Goal: Task Accomplishment & Management: Manage account settings

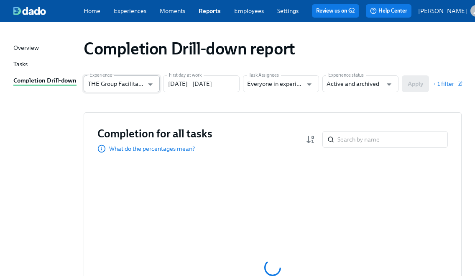
click at [130, 92] on input "THE Group Facilitator Onboarding" at bounding box center [116, 83] width 56 height 17
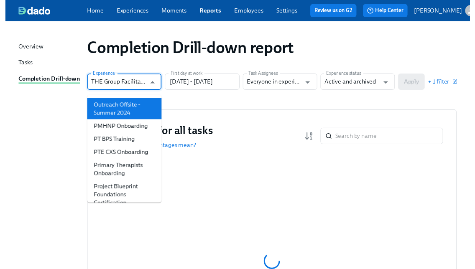
scroll to position [580, 0]
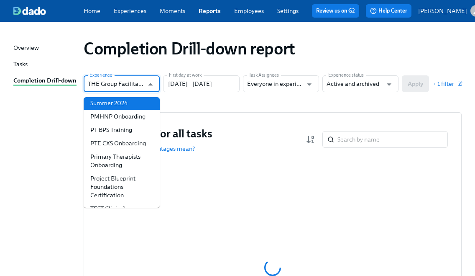
click at [125, 88] on li "New PTE Primary Therapist Onboarding" at bounding box center [122, 77] width 76 height 22
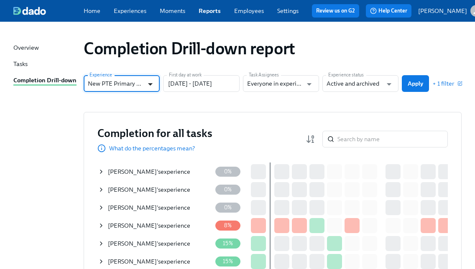
click at [147, 85] on icon "Open" at bounding box center [150, 84] width 11 height 11
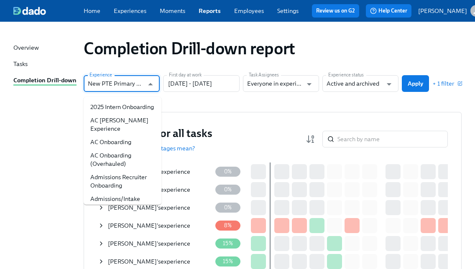
scroll to position [495, 0]
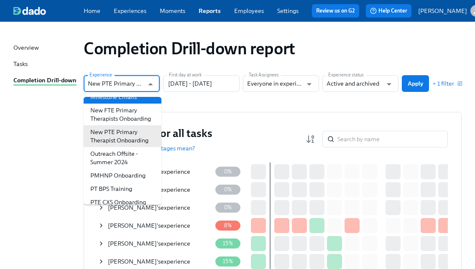
click at [128, 104] on li "Milestone Emails" at bounding box center [123, 96] width 78 height 13
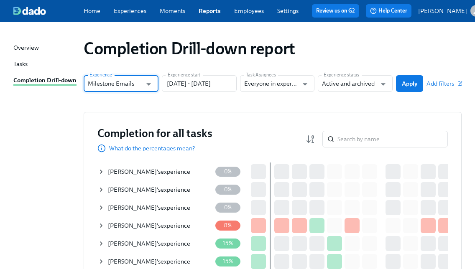
click at [139, 92] on input "Milestone Emails" at bounding box center [115, 83] width 54 height 17
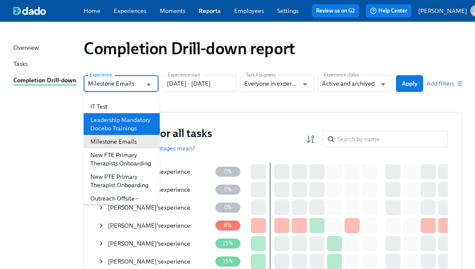
scroll to position [490, 0]
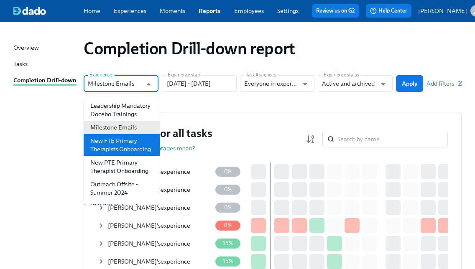
click at [130, 156] on li "New FTE Primary Therapists Onboarding" at bounding box center [122, 145] width 76 height 22
type input "New FTE Primary Therapists Onboarding"
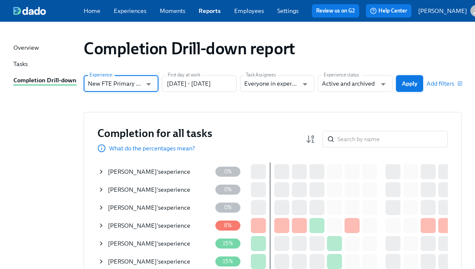
click at [415, 86] on span "Apply" at bounding box center [409, 83] width 15 height 8
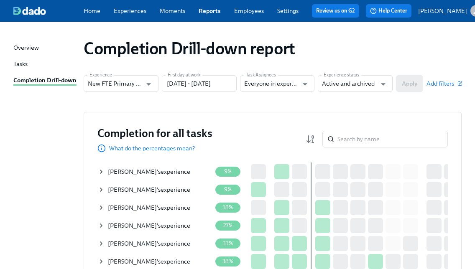
click at [116, 170] on div "Angelo Avila 's experience" at bounding box center [155, 172] width 114 height 17
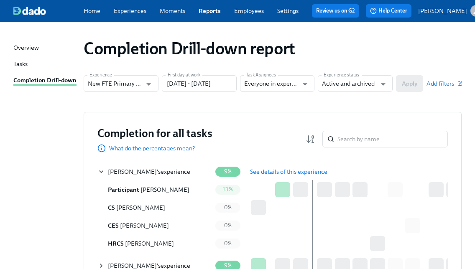
click at [289, 171] on button "See details of this experience" at bounding box center [288, 172] width 89 height 17
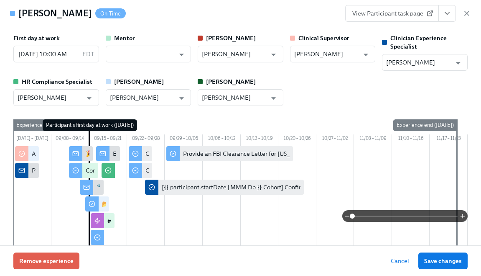
type input "Clarissa Arellano"
type input "Eryn Patchett"
type input "Haylee Bova"
type input "Chelsey Mendoza"
type input "Meghan Dawson"
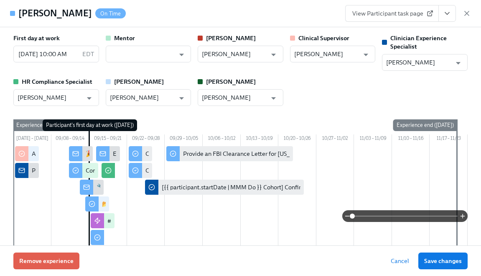
type input "Paige Eber"
click at [446, 10] on icon "View task page" at bounding box center [447, 13] width 8 height 8
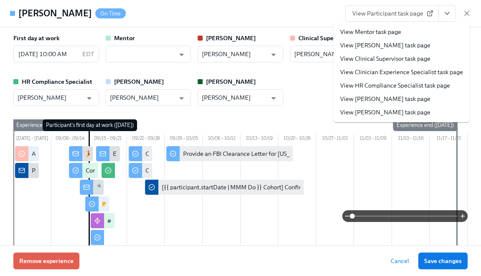
click at [401, 83] on link "View HR Compliance Specialist task page" at bounding box center [395, 85] width 110 height 8
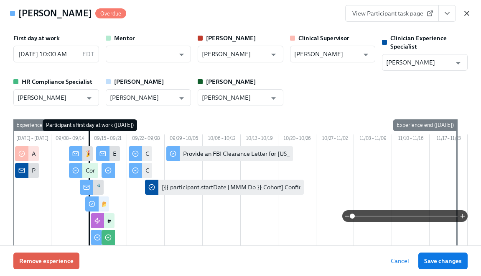
click at [466, 12] on icon "button" at bounding box center [467, 13] width 8 height 8
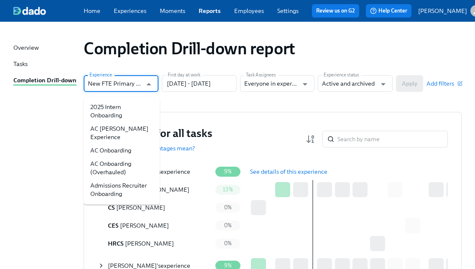
click at [134, 86] on input "New FTE Primary Therapists Onboarding" at bounding box center [115, 83] width 54 height 17
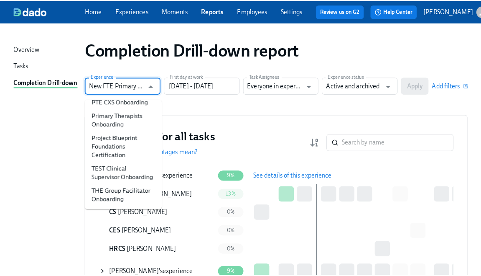
scroll to position [696, 0]
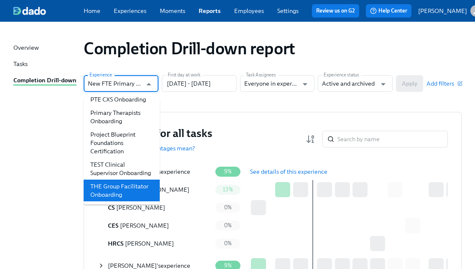
click at [115, 193] on li "THE Group Facilitator Onboarding" at bounding box center [122, 191] width 76 height 22
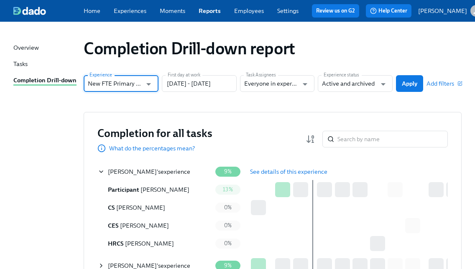
type input "THE Group Facilitator Onboarding"
click at [414, 84] on span "Apply" at bounding box center [409, 83] width 15 height 8
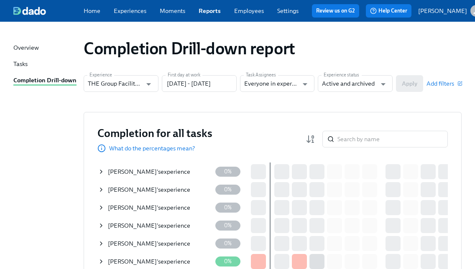
click at [103, 193] on icon at bounding box center [101, 190] width 7 height 7
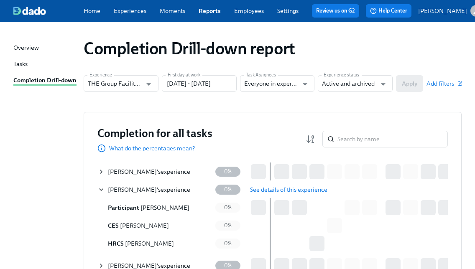
click at [306, 194] on span "See details of this experience" at bounding box center [288, 190] width 77 height 8
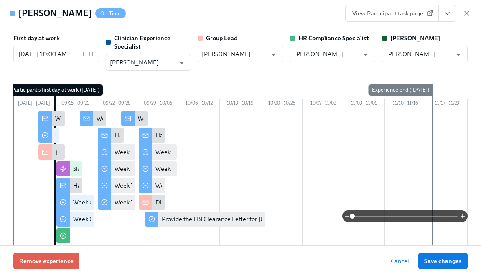
click at [448, 17] on icon "View task page" at bounding box center [447, 13] width 8 height 8
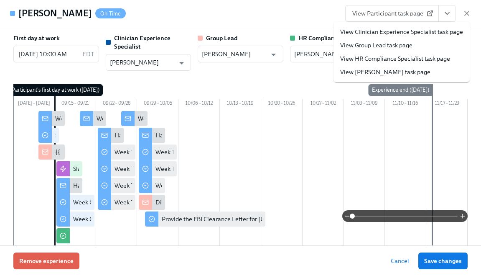
click at [414, 53] on li "View HR Compliance Specialist task page" at bounding box center [402, 58] width 136 height 13
click at [368, 57] on link "View HR Compliance Specialist task page" at bounding box center [395, 58] width 110 height 8
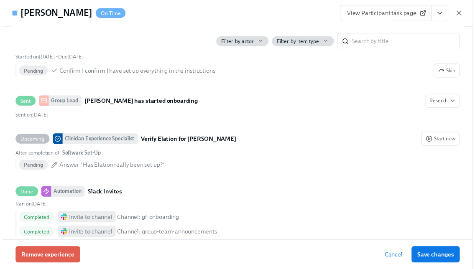
scroll to position [369, 0]
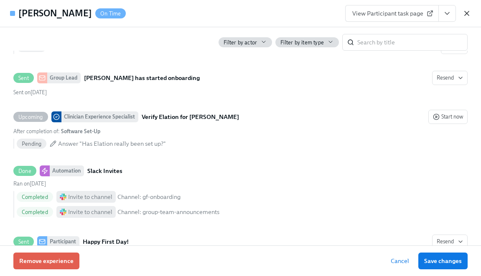
click at [465, 11] on icon "button" at bounding box center [467, 13] width 8 height 8
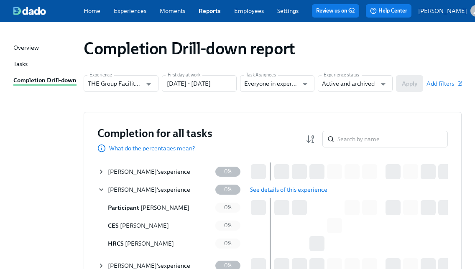
click at [116, 173] on span "Shea Born" at bounding box center [132, 172] width 49 height 8
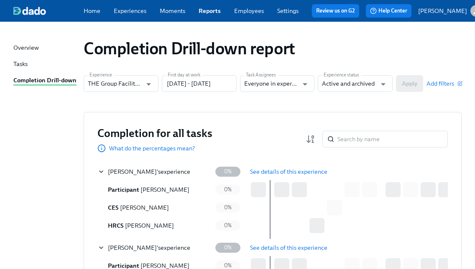
click at [290, 169] on button "See details of this experience" at bounding box center [288, 172] width 89 height 17
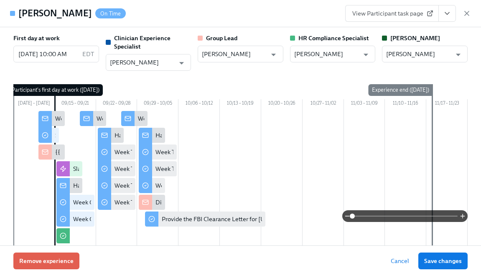
click at [447, 10] on icon "View task page" at bounding box center [447, 13] width 8 height 8
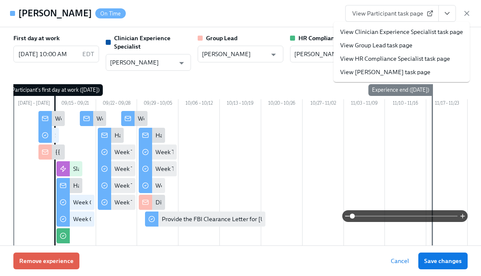
click at [405, 61] on link "View HR Compliance Specialist task page" at bounding box center [395, 58] width 110 height 8
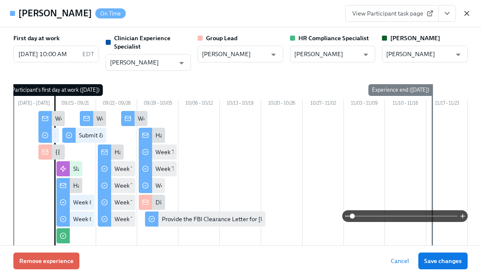
click at [465, 10] on icon "button" at bounding box center [467, 13] width 8 height 8
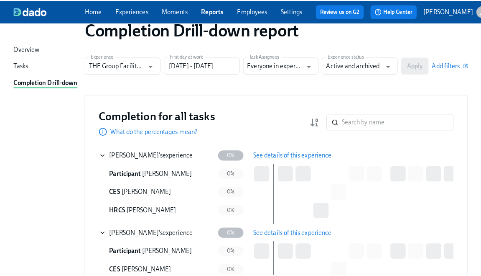
scroll to position [0, 0]
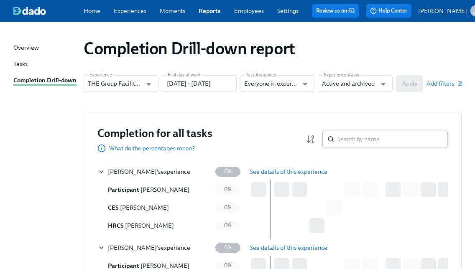
click at [365, 138] on input "search" at bounding box center [393, 139] width 110 height 17
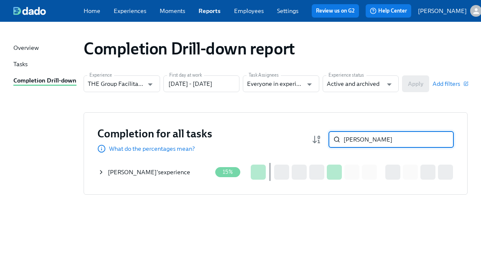
type input "jameka"
click at [160, 171] on div "Jameka Dunn 's experience" at bounding box center [149, 172] width 82 height 8
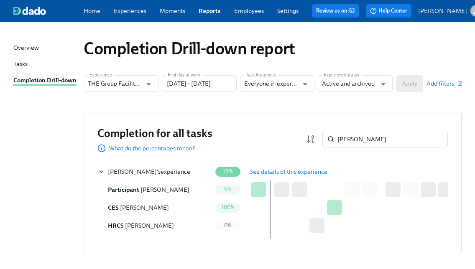
click at [300, 171] on button "See details of this experience" at bounding box center [288, 172] width 89 height 17
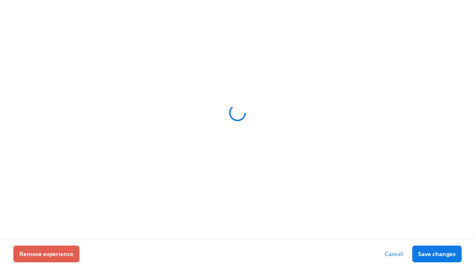
click at [299, 172] on div at bounding box center [237, 112] width 448 height 209
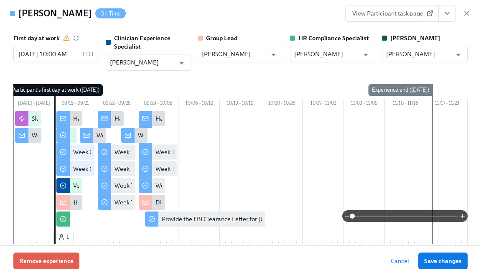
click at [444, 10] on icon "View task page" at bounding box center [447, 13] width 8 height 8
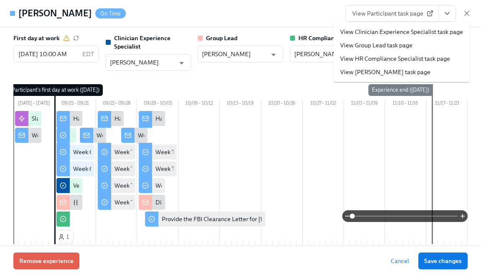
click at [408, 61] on link "View HR Compliance Specialist task page" at bounding box center [395, 58] width 110 height 8
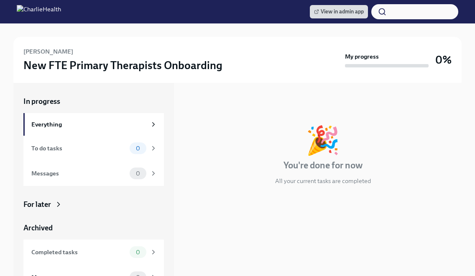
click at [56, 205] on icon at bounding box center [58, 204] width 8 height 8
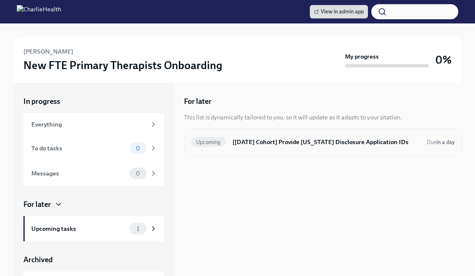
click at [240, 143] on h6 "[[DATE] Cohort] Provide [US_STATE] Disclosure Application IDs" at bounding box center [327, 141] width 188 height 9
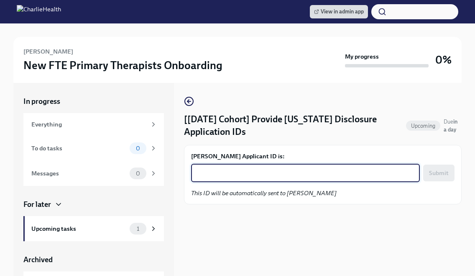
click at [242, 170] on textarea "Angelo Avila's Applicant ID is:" at bounding box center [305, 173] width 219 height 10
paste textarea "1250332"
type textarea "1250332"
click at [433, 165] on button "Submit" at bounding box center [438, 172] width 31 height 17
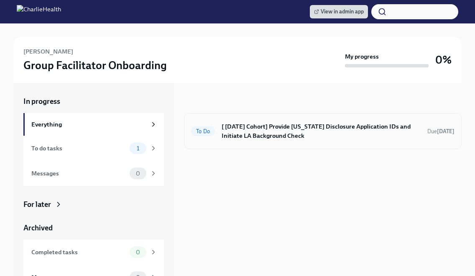
click at [312, 137] on h6 "[ Sep 15th Cohort] Provide Utah Disclosure Application IDs and Initiate LA Back…" at bounding box center [321, 131] width 199 height 18
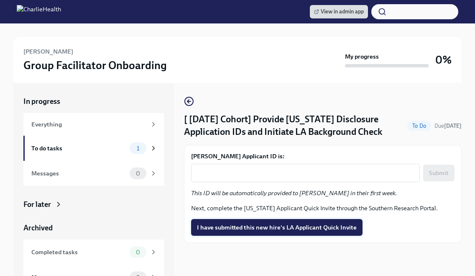
click at [272, 222] on button "I have submitted this new hire's LA Applicant Quick Invite" at bounding box center [276, 227] width 171 height 17
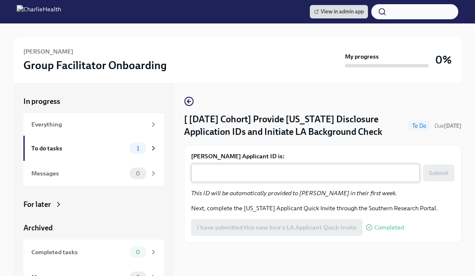
click at [267, 178] on div "x ​" at bounding box center [305, 173] width 229 height 18
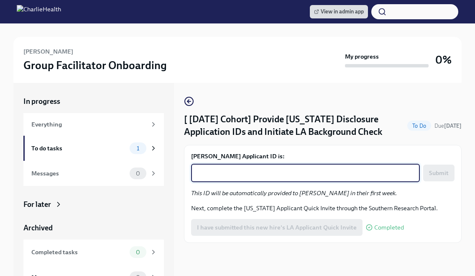
paste textarea "1250338"
type textarea "1250338"
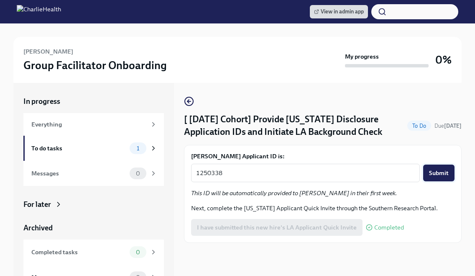
click at [444, 173] on span "Submit" at bounding box center [439, 173] width 20 height 8
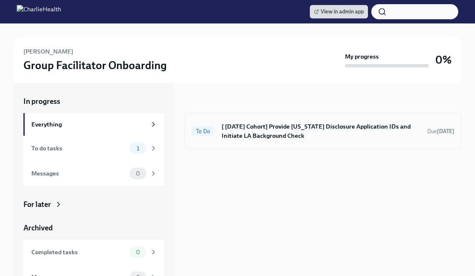
click at [295, 131] on h6 "[ [DATE] Cohort] Provide [US_STATE] Disclosure Application IDs and Initiate LA …" at bounding box center [321, 131] width 199 height 18
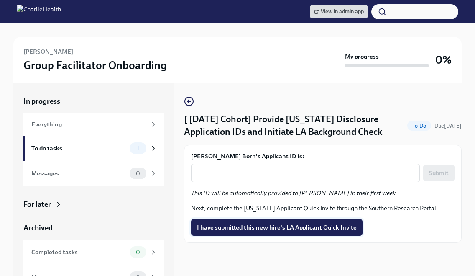
click at [289, 223] on span "I have submitted this new hire's LA Applicant Quick Invite" at bounding box center [277, 227] width 160 height 8
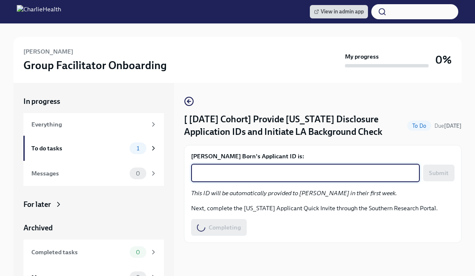
click at [276, 175] on textarea "Shea Born's Applicant ID is:" at bounding box center [305, 173] width 219 height 10
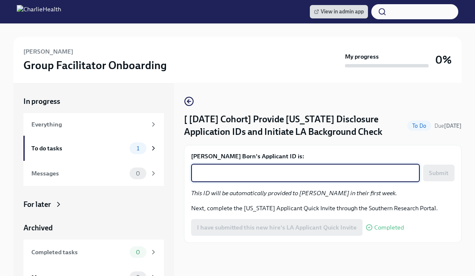
click at [277, 175] on textarea "Shea Born's Applicant ID is:" at bounding box center [305, 173] width 219 height 10
paste textarea "1250342"
type textarea "1250342"
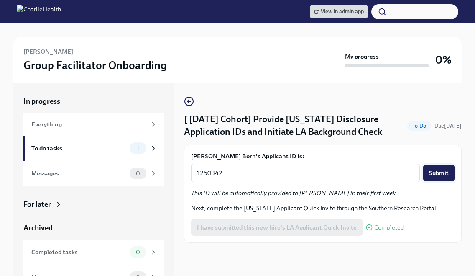
click at [435, 170] on span "Submit" at bounding box center [439, 173] width 20 height 8
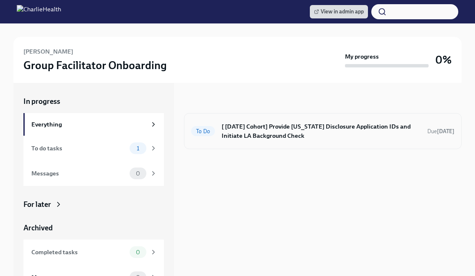
click at [279, 123] on h6 "[ Sep 15th Cohort] Provide Utah Disclosure Application IDs and Initiate LA Back…" at bounding box center [321, 131] width 199 height 18
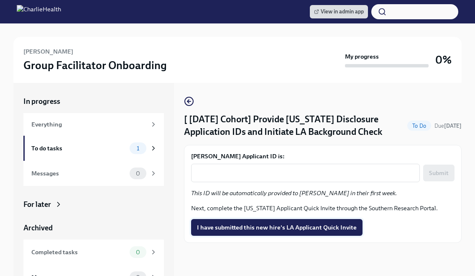
click at [270, 224] on span "I have submitted this new hire's LA Applicant Quick Invite" at bounding box center [277, 227] width 160 height 8
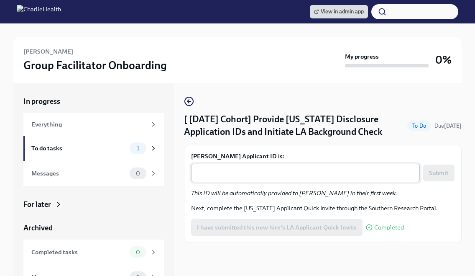
click at [270, 174] on textarea "Jameka Dunn's Applicant ID is:" at bounding box center [305, 173] width 219 height 10
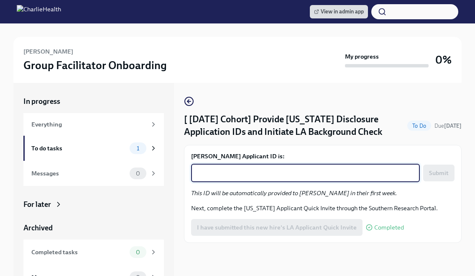
paste textarea "1250366"
type textarea "1250366"
click at [436, 172] on span "Submit" at bounding box center [439, 173] width 20 height 8
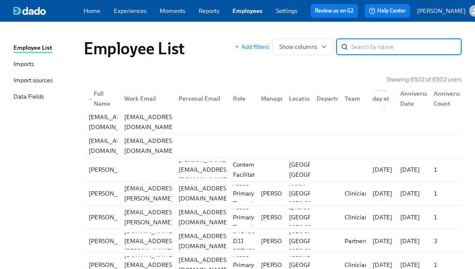
paste input "[PERSON_NAME]"
type input "[PERSON_NAME]"
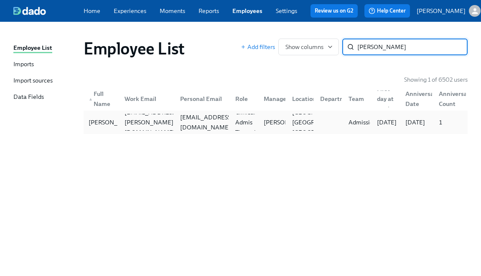
click at [175, 134] on div "[PERSON_NAME] [EMAIL_ADDRESS][PERSON_NAME][DOMAIN_NAME] [DOMAIN_NAME][EMAIL_ADD…" at bounding box center [276, 121] width 384 height 23
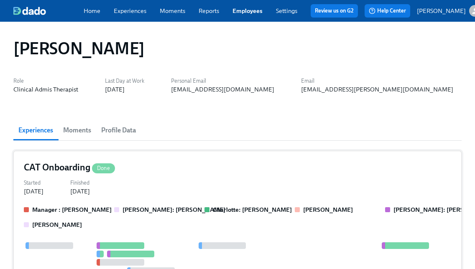
click at [82, 185] on div "Started [DATE] Finished [DATE]" at bounding box center [237, 186] width 427 height 18
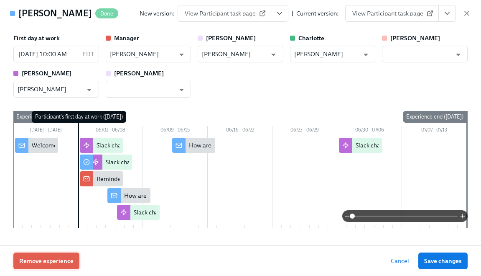
click at [37, 264] on span "Remove experience" at bounding box center [46, 260] width 54 height 8
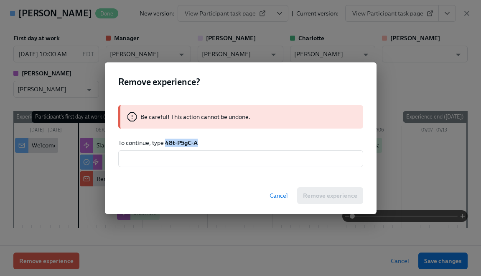
drag, startPoint x: 199, startPoint y: 141, endPoint x: 166, endPoint y: 142, distance: 32.6
click at [166, 142] on p "To continue, type 48t-P5gC-A" at bounding box center [240, 142] width 245 height 8
copy strong "48t-P5gC-A"
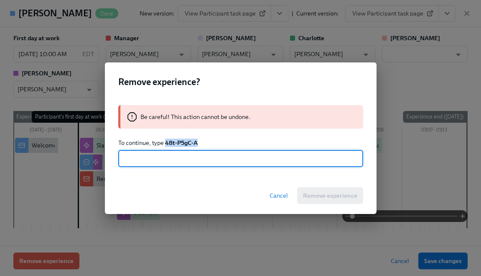
click at [202, 157] on input "text" at bounding box center [240, 158] width 245 height 17
paste input "48t-P5gC-A"
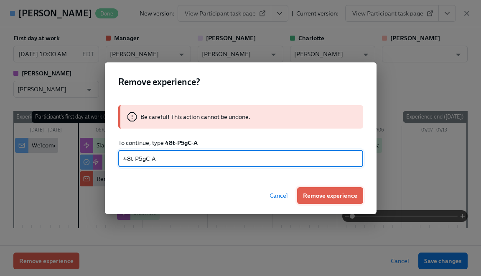
type input "48t-P5gC-A"
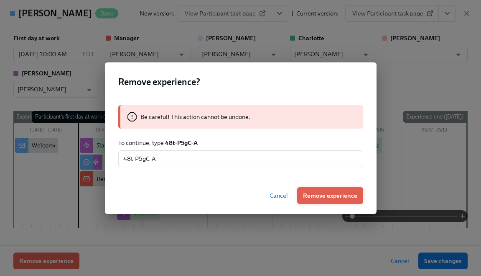
click at [322, 198] on span "Remove experience" at bounding box center [330, 195] width 54 height 8
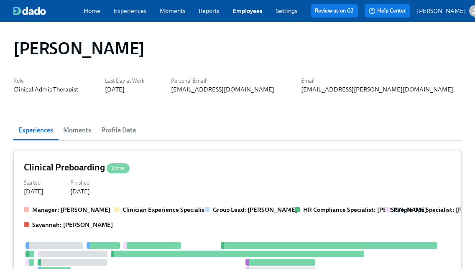
click at [148, 196] on div "Started [DATE] Finished [DATE]" at bounding box center [237, 186] width 427 height 18
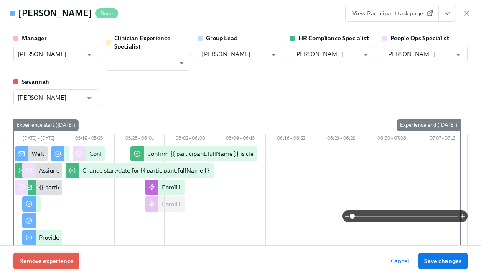
click at [64, 260] on span "Remove experience" at bounding box center [46, 260] width 54 height 8
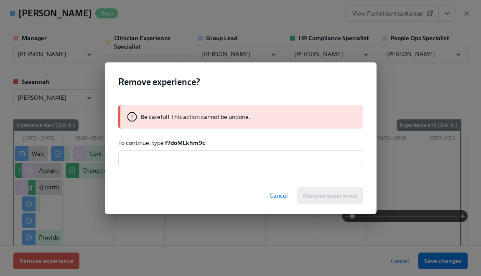
click at [181, 142] on strong "f7doMLkhm9c" at bounding box center [185, 143] width 40 height 8
copy strong "f7doMLkhm9c"
click at [193, 157] on input "text" at bounding box center [240, 158] width 245 height 17
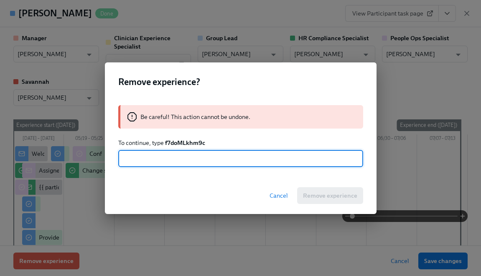
paste input "f7doMLkhm9c"
type input "f7doMLkhm9c"
click at [303, 192] on button "Remove experience" at bounding box center [330, 195] width 66 height 17
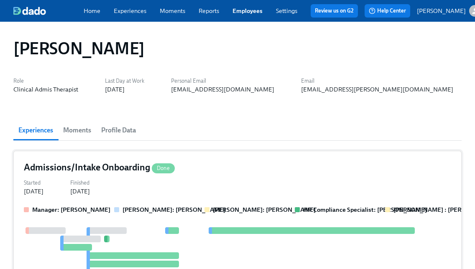
click at [121, 196] on div "Started [DATE] Finished [DATE]" at bounding box center [237, 186] width 427 height 18
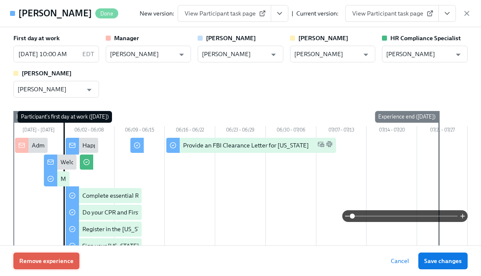
click at [51, 259] on span "Remove experience" at bounding box center [46, 260] width 54 height 8
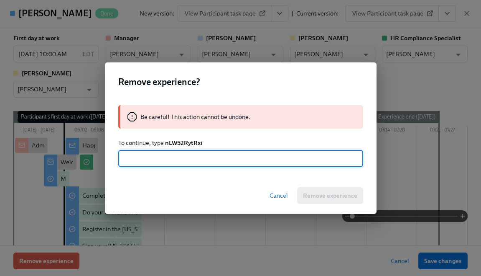
click at [178, 141] on strong "nLW52RytRxi" at bounding box center [183, 143] width 37 height 8
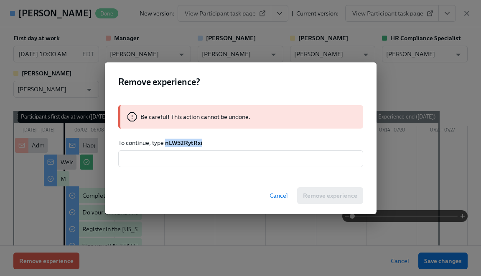
click at [178, 141] on strong "nLW52RytRxi" at bounding box center [183, 143] width 37 height 8
copy strong "nLW52RytRxi"
click at [182, 162] on input "text" at bounding box center [240, 158] width 245 height 17
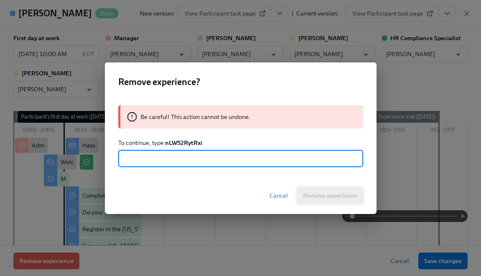
paste input "nLW52RytRxi"
type input "nLW52RytRxi"
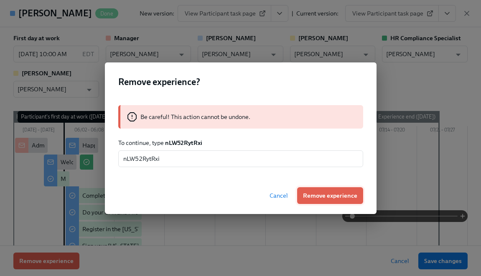
click at [318, 196] on span "Remove experience" at bounding box center [330, 195] width 54 height 8
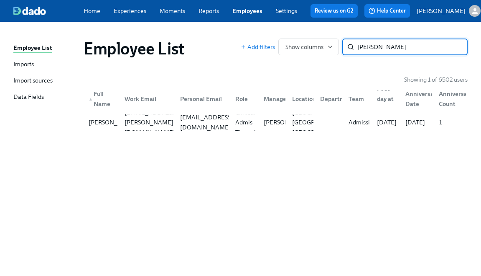
paste input "Sarina Haik"
type input "Sarina Haik"
click at [172, 118] on div at bounding box center [146, 122] width 56 height 17
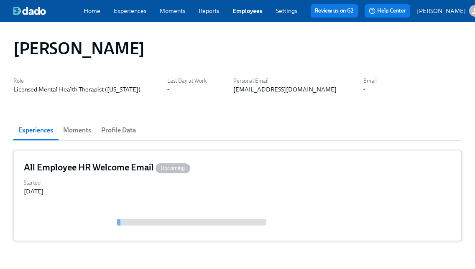
click at [147, 195] on div "Started Oct 03, 2025" at bounding box center [237, 186] width 427 height 18
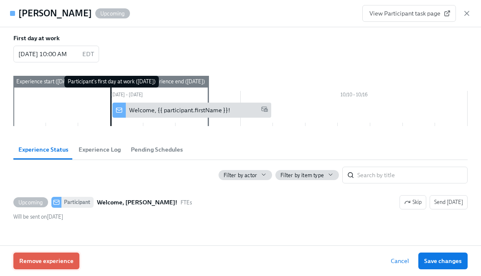
click at [58, 259] on span "Remove experience" at bounding box center [46, 260] width 54 height 8
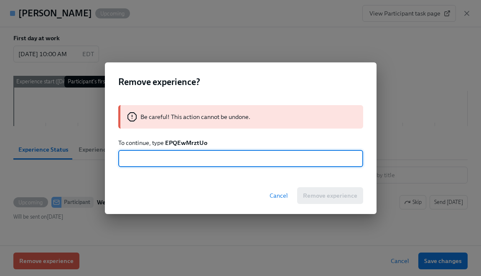
click at [190, 143] on strong "EPQEwMrztUo" at bounding box center [186, 143] width 42 height 8
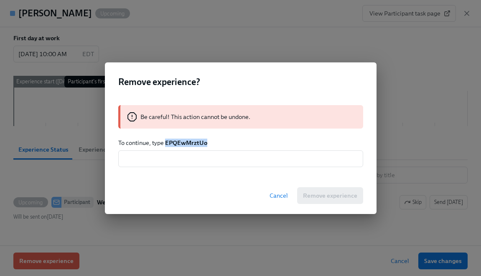
click at [190, 143] on strong "EPQEwMrztUo" at bounding box center [186, 143] width 42 height 8
copy strong "EPQEwMrztUo"
click at [197, 155] on input "text" at bounding box center [240, 158] width 245 height 17
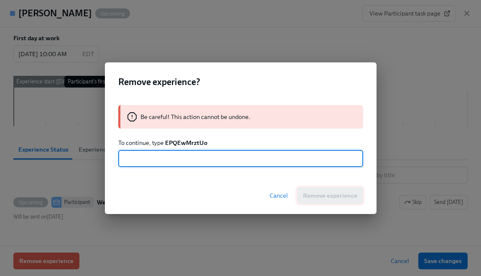
paste input "EPQEwMrztUo"
type input "EPQEwMrztUo"
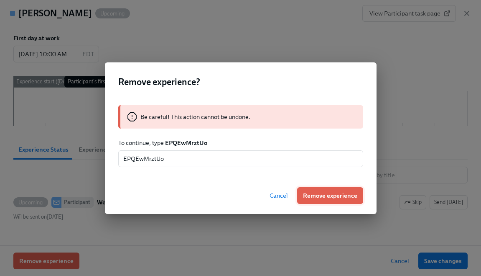
click at [306, 197] on span "Remove experience" at bounding box center [330, 195] width 54 height 8
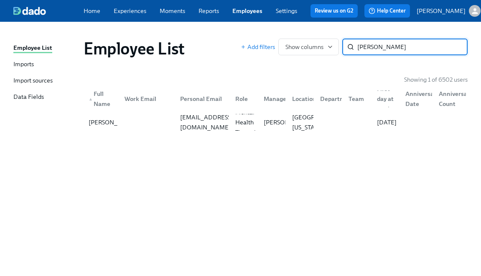
paste input "Angelyque Bautista"
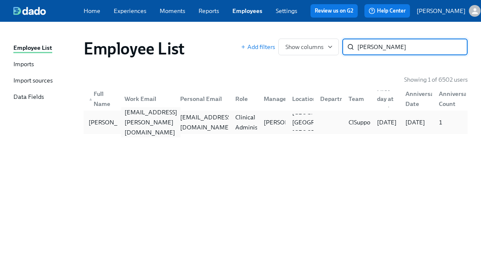
type input "Angelyque Bautista"
click at [152, 118] on div "angelyque.bautista@charliehealth.com" at bounding box center [146, 122] width 56 height 17
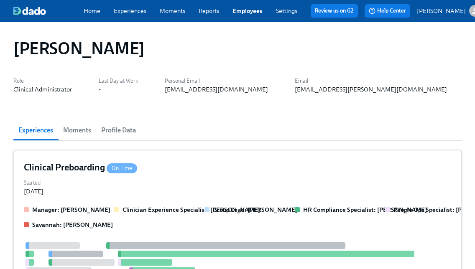
click at [82, 199] on div "Clinical Preboarding On Time Started Jul 07, 2025 Manager: Myia Kerr Clinician …" at bounding box center [237, 274] width 448 height 247
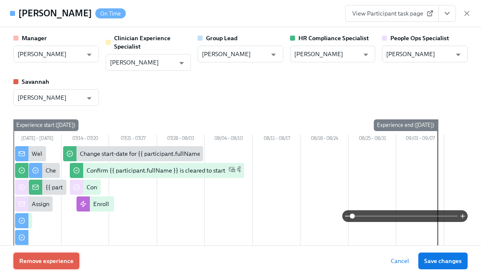
click at [33, 261] on span "Remove experience" at bounding box center [46, 260] width 54 height 8
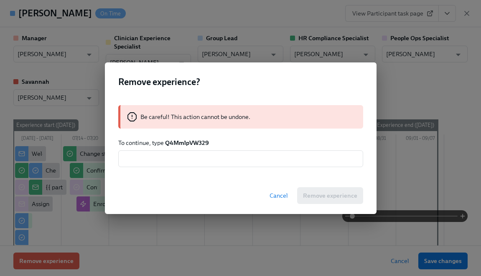
click at [182, 139] on strong "Q4MmlpVW329" at bounding box center [187, 143] width 44 height 8
copy strong "Q4MmlpVW329"
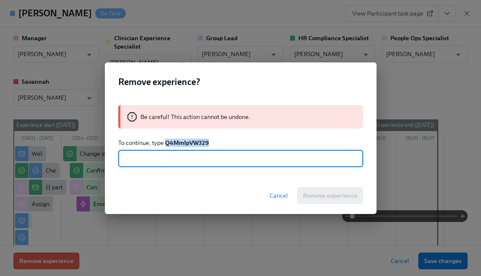
click at [185, 157] on input "text" at bounding box center [240, 158] width 245 height 17
paste input "Q4MmlpVW329"
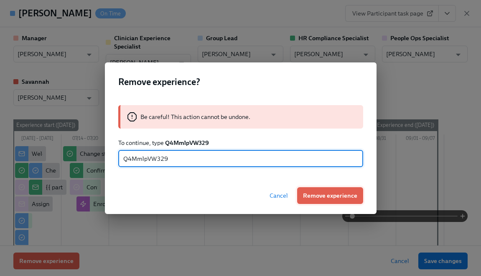
type input "Q4MmlpVW329"
click at [311, 191] on span "Remove experience" at bounding box center [330, 195] width 54 height 8
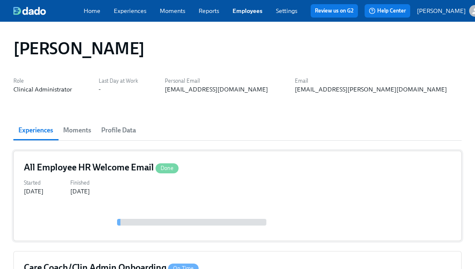
click at [179, 189] on div "Started Jul 18, 2025 Finished Jul 14, 2025" at bounding box center [237, 186] width 427 height 18
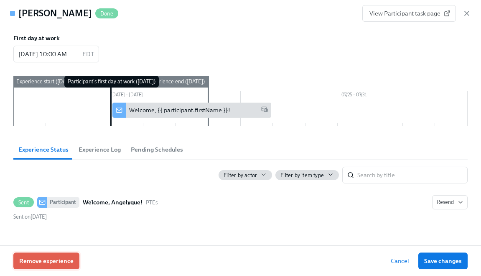
click at [56, 256] on button "Remove experience" at bounding box center [46, 260] width 66 height 17
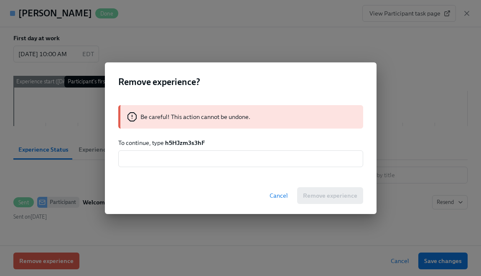
click at [187, 144] on strong "h5HJzm3s3hF" at bounding box center [185, 143] width 40 height 8
copy strong "h5HJzm3s3hF"
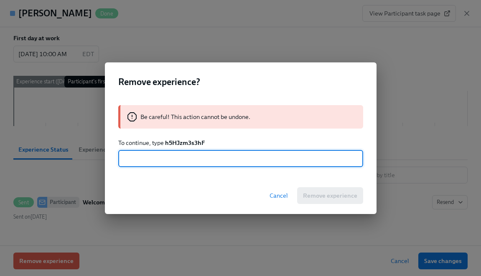
click at [191, 157] on input "text" at bounding box center [240, 158] width 245 height 17
paste input "h5HJzm3s3hF"
type input "h5HJzm3s3hF"
click at [306, 195] on span "Remove experience" at bounding box center [330, 195] width 54 height 8
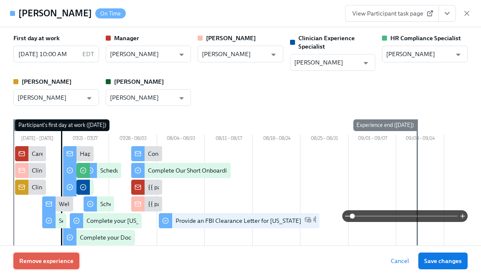
click at [37, 260] on span "Remove experience" at bounding box center [46, 260] width 54 height 8
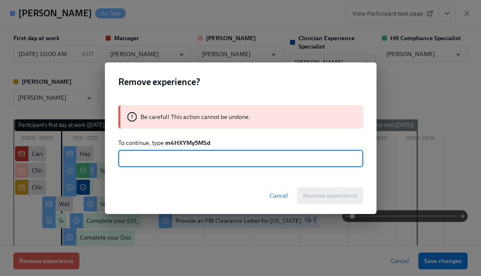
click at [184, 140] on strong "m4HXYMy5MSd" at bounding box center [187, 143] width 45 height 8
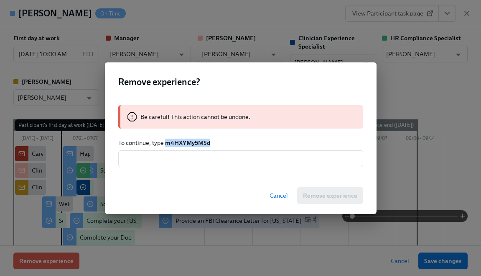
click at [184, 140] on strong "m4HXYMy5MSd" at bounding box center [187, 143] width 45 height 8
copy strong "m4HXYMy5MSd"
click at [186, 159] on input "text" at bounding box center [240, 158] width 245 height 17
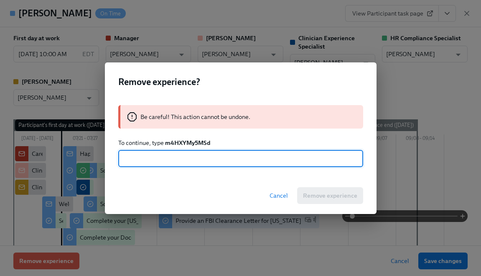
paste input "m4HXYMy5MSd"
type input "m4HXYMy5MSd"
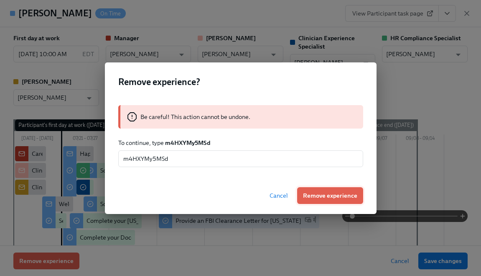
click at [313, 190] on button "Remove experience" at bounding box center [330, 195] width 66 height 17
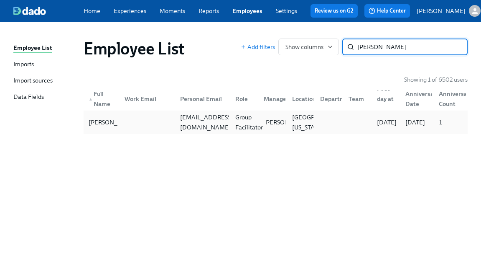
type input "Jocelyn MacDaniel"
click at [234, 125] on div "Group Facilitator" at bounding box center [249, 122] width 34 height 20
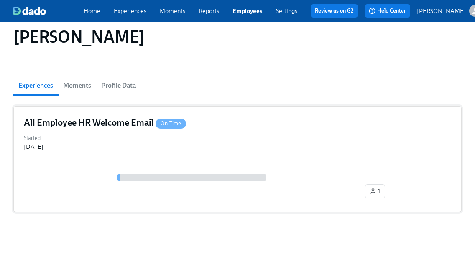
click at [189, 194] on div "1" at bounding box center [237, 188] width 427 height 28
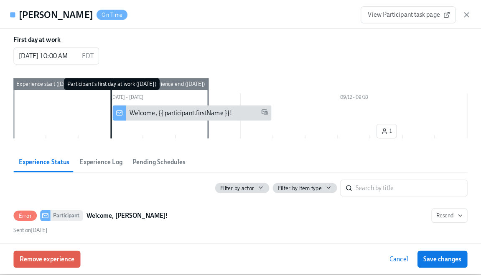
scroll to position [42, 0]
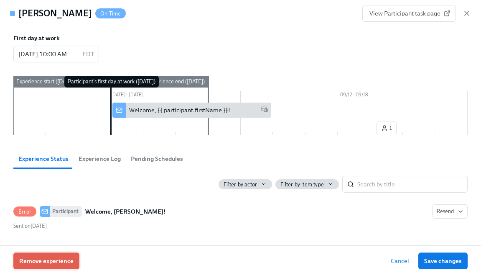
click at [38, 268] on button "Remove experience" at bounding box center [46, 260] width 66 height 17
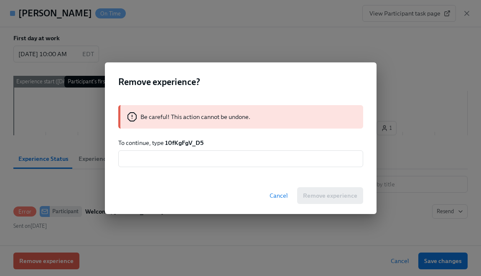
click at [190, 142] on strong "10fKgFgV_D5" at bounding box center [184, 143] width 38 height 8
copy strong "10fKgFgV_D5"
click at [191, 154] on input "text" at bounding box center [240, 158] width 245 height 17
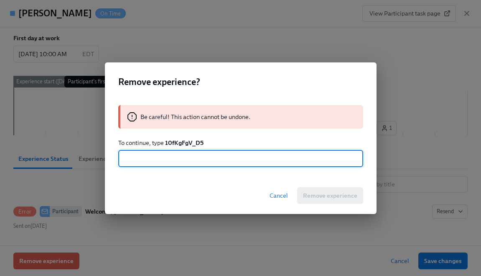
paste input "10fKgFgV_D5"
type input "10fKgFgV_D5"
click at [310, 197] on span "Remove experience" at bounding box center [330, 195] width 54 height 8
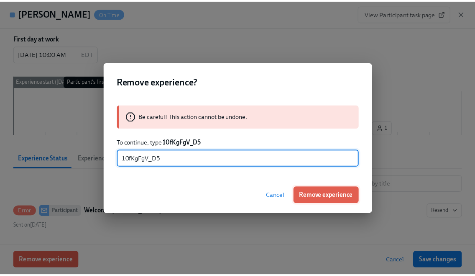
scroll to position [9, 0]
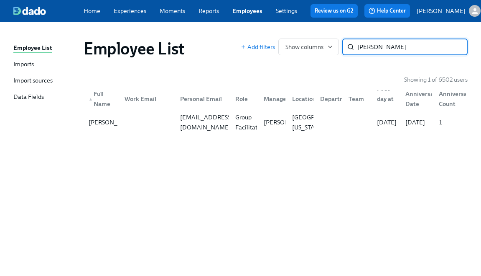
type input "Da'Shauna Robinson"
click at [230, 130] on div "Group Facilitator" at bounding box center [243, 122] width 28 height 17
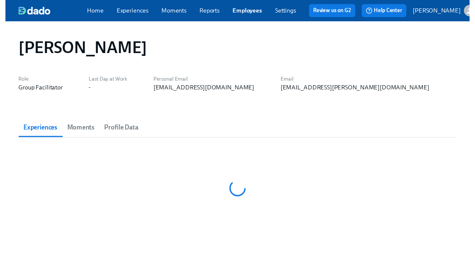
scroll to position [2, 0]
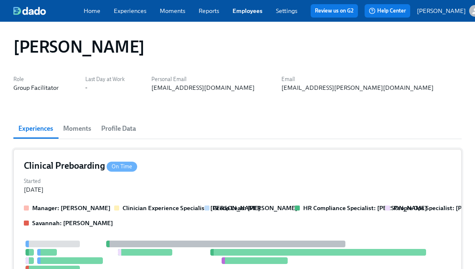
click at [70, 189] on div "Started Jul 14, 2025" at bounding box center [237, 185] width 427 height 18
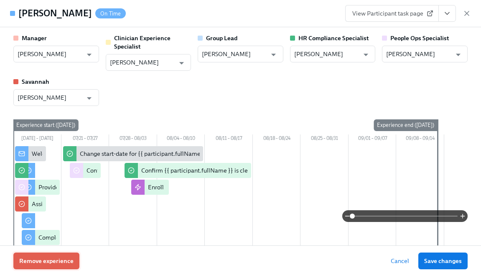
click at [52, 261] on span "Remove experience" at bounding box center [46, 260] width 54 height 8
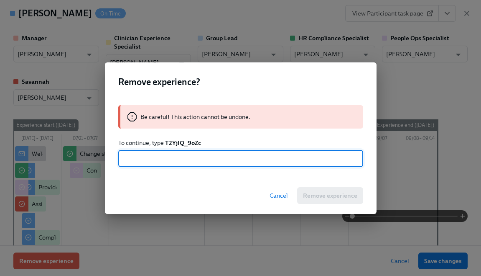
click at [184, 143] on strong "T2YjIQ_9oZc" at bounding box center [183, 143] width 36 height 8
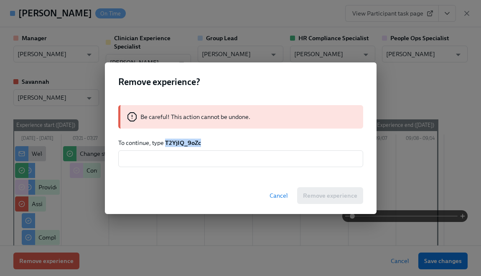
click at [184, 143] on strong "T2YjIQ_9oZc" at bounding box center [183, 143] width 36 height 8
copy strong "T2YjIQ_9oZc"
click at [183, 151] on input "text" at bounding box center [240, 158] width 245 height 17
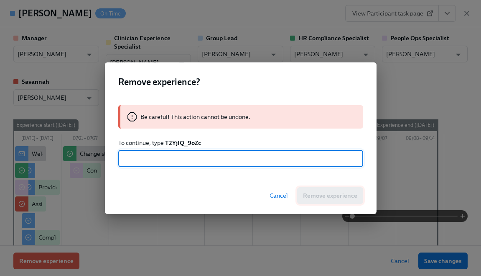
paste input "T2YjIQ_9oZc"
type input "T2YjIQ_9oZc"
click at [312, 192] on span "Remove experience" at bounding box center [330, 195] width 54 height 8
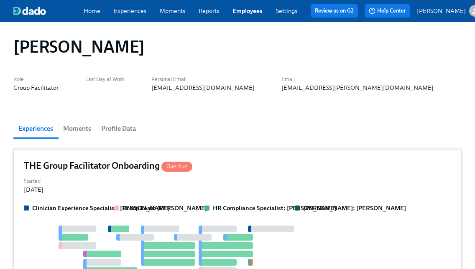
click at [141, 194] on div "Started Jul 31, 2025" at bounding box center [237, 185] width 427 height 18
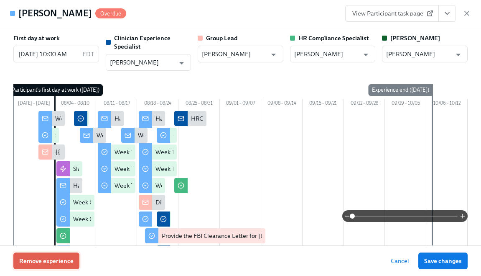
click at [59, 261] on span "Remove experience" at bounding box center [46, 260] width 54 height 8
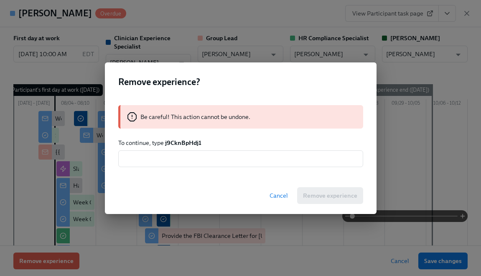
click at [179, 141] on strong "j9CknBpHdj1" at bounding box center [183, 143] width 36 height 8
copy strong "j9CknBpHdj1"
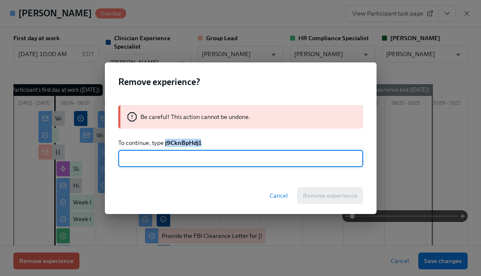
click at [180, 157] on input "text" at bounding box center [240, 158] width 245 height 17
paste input "j9CknBpHdj1"
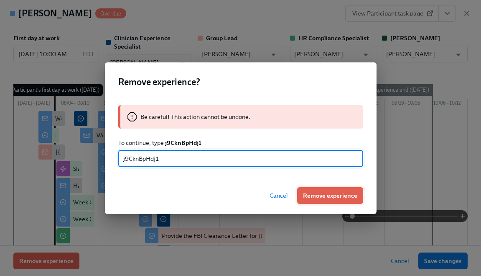
type input "j9CknBpHdj1"
click at [320, 194] on span "Remove experience" at bounding box center [330, 195] width 54 height 8
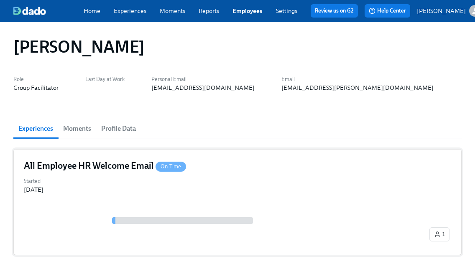
click at [89, 222] on div at bounding box center [226, 220] width 404 height 7
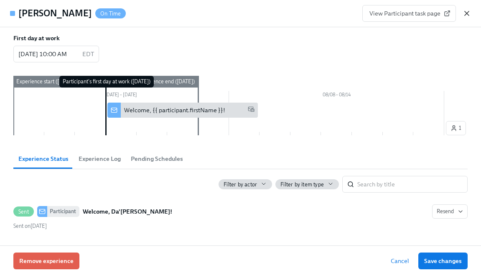
click at [465, 14] on icon "button" at bounding box center [467, 13] width 8 height 8
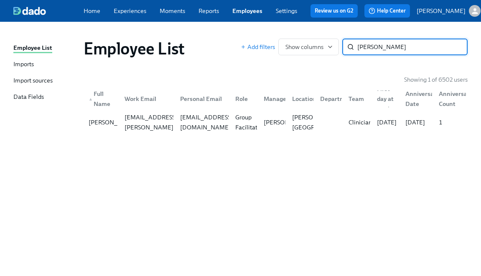
type input "Katheria Edwards"
click at [177, 128] on div "katherial3@gmail.com" at bounding box center [206, 122] width 59 height 20
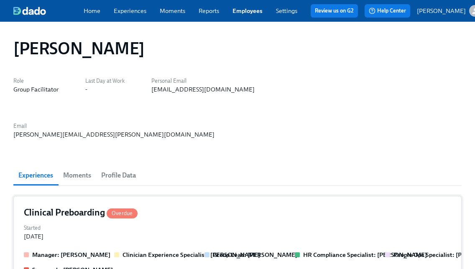
click at [103, 251] on div "Manager: Gaby Schilling" at bounding box center [66, 255] width 84 height 8
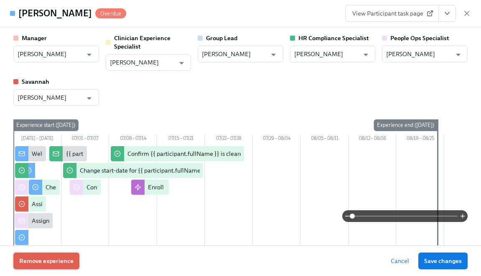
click at [49, 262] on span "Remove experience" at bounding box center [46, 260] width 54 height 8
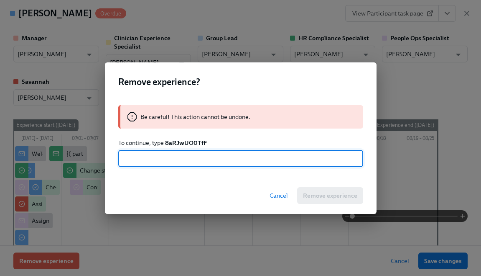
click at [196, 141] on strong "8aRJwUO0TfF" at bounding box center [186, 143] width 42 height 8
click at [193, 160] on input "text" at bounding box center [240, 158] width 245 height 17
paste input "8aRJwUO0TfF"
type input "8aRJwUO0TfF"
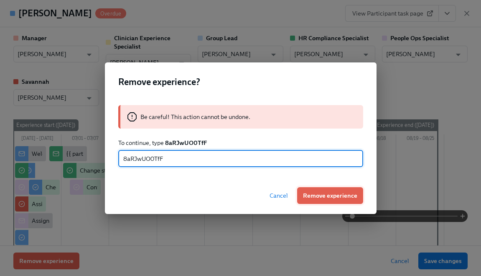
click at [324, 191] on span "Remove experience" at bounding box center [330, 195] width 54 height 8
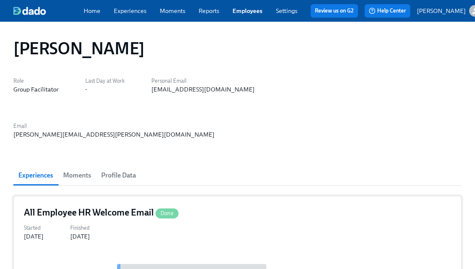
click at [157, 222] on div "Started Jul 11, 2025 Finished Jul 14, 2025" at bounding box center [237, 231] width 427 height 18
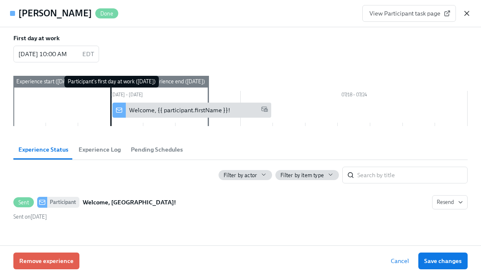
click at [468, 11] on icon "button" at bounding box center [467, 13] width 8 height 8
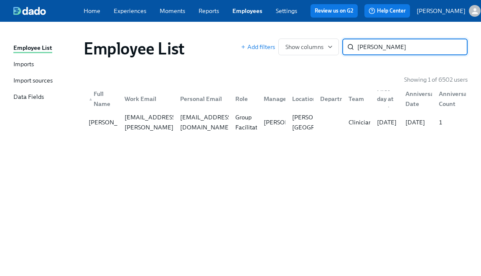
type input "Lucas Joyal"
click at [157, 129] on div "lucas.joyal@charliehealth.com" at bounding box center [150, 122] width 59 height 40
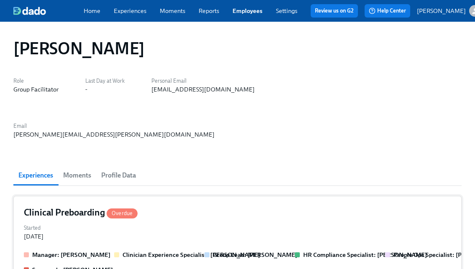
click at [89, 266] on strong "Savannah: Savannah Doherty" at bounding box center [72, 270] width 81 height 8
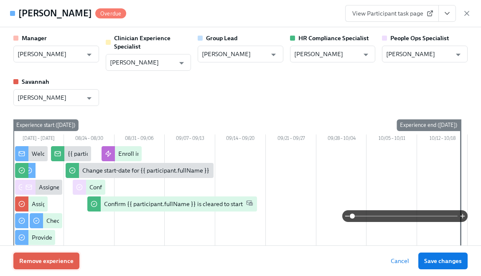
click at [43, 263] on span "Remove experience" at bounding box center [46, 260] width 54 height 8
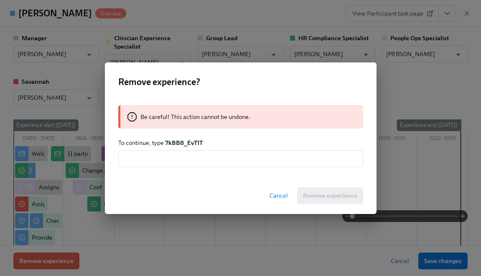
click at [182, 141] on strong "7kBB8_EvTlT" at bounding box center [184, 143] width 38 height 8
click at [191, 153] on input "text" at bounding box center [240, 158] width 245 height 17
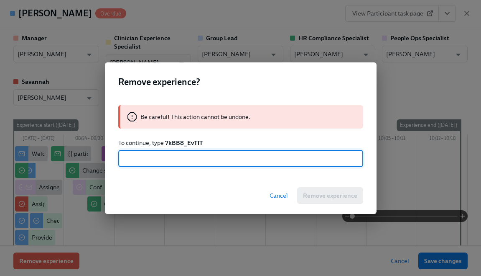
paste input "7kBB8_EvTlT"
type input "7kBB8_EvTlT"
click at [321, 197] on span "Remove experience" at bounding box center [330, 195] width 54 height 8
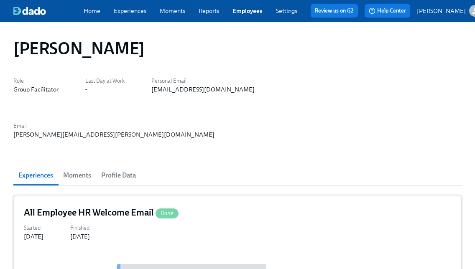
click at [92, 196] on div "All Employee HR Welcome Email Done Started Aug 30, 2025 Finished Aug 18, 2025" at bounding box center [237, 241] width 448 height 90
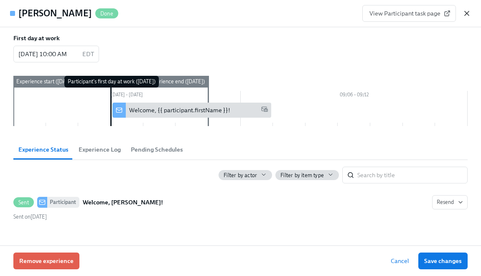
click at [466, 12] on icon "button" at bounding box center [467, 13] width 8 height 8
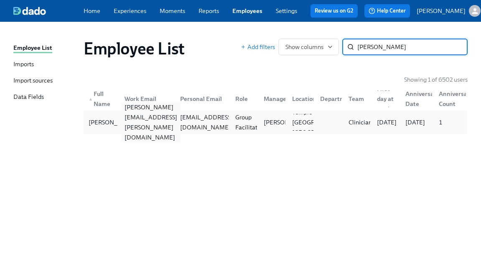
type input "Shanice Kelley"
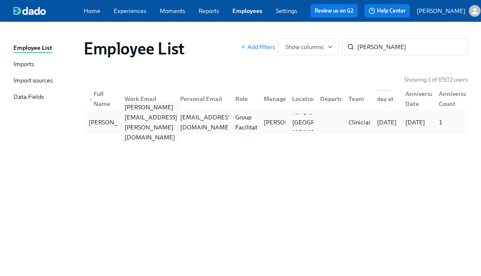
click at [140, 127] on div "shanice.kelley@charliehealth.com" at bounding box center [150, 122] width 59 height 40
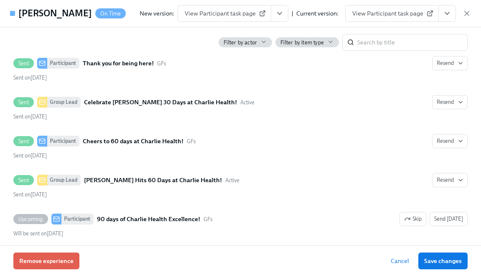
scroll to position [234, 0]
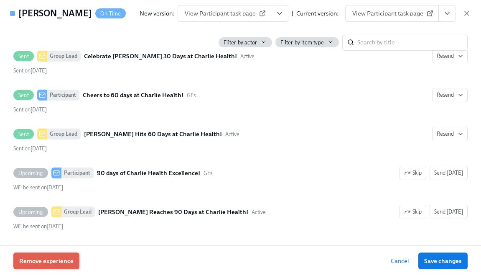
click at [32, 266] on button "Remove experience" at bounding box center [46, 260] width 66 height 17
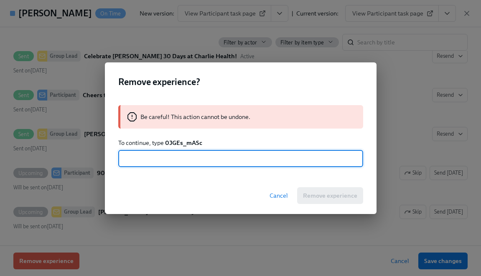
click at [175, 140] on strong "0JGEs_mASc" at bounding box center [183, 143] width 37 height 8
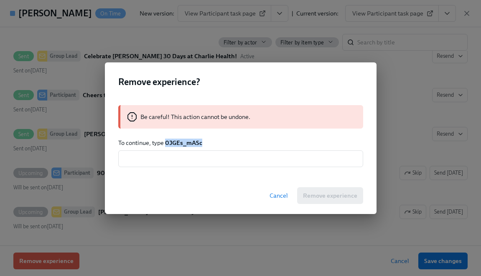
click at [175, 140] on strong "0JGEs_mASc" at bounding box center [183, 143] width 37 height 8
click at [176, 158] on input "text" at bounding box center [240, 158] width 245 height 17
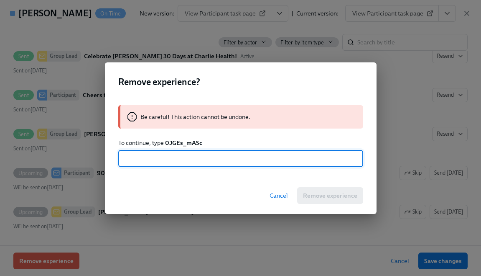
paste input "0JGEs_mASc"
type input "0JGEs_mASc"
click at [313, 194] on span "Remove experience" at bounding box center [330, 195] width 54 height 8
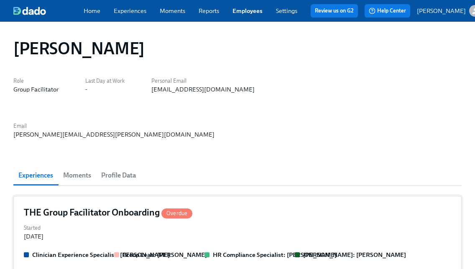
click at [313, 222] on div "Started Jun 06, 2025" at bounding box center [237, 231] width 427 height 18
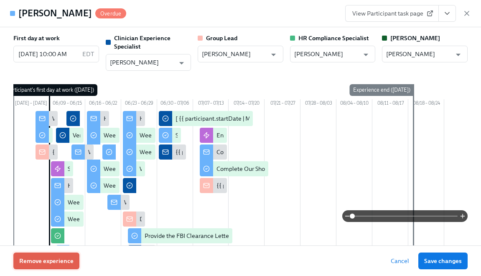
click at [46, 257] on span "Remove experience" at bounding box center [46, 260] width 54 height 8
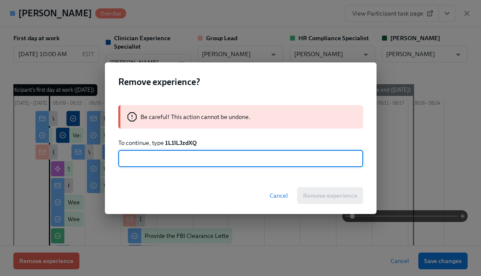
click at [175, 141] on strong "1L1lLJzdXQ" at bounding box center [181, 143] width 32 height 8
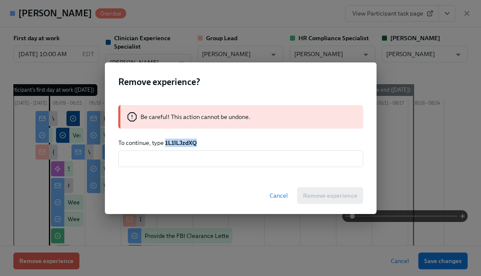
click at [175, 141] on strong "1L1lLJzdXQ" at bounding box center [181, 143] width 32 height 8
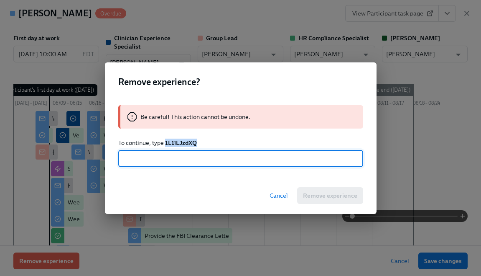
click at [180, 154] on input "text" at bounding box center [240, 158] width 245 height 17
paste input "1L1lLJzdXQ"
type input "1L1lLJzdXQ"
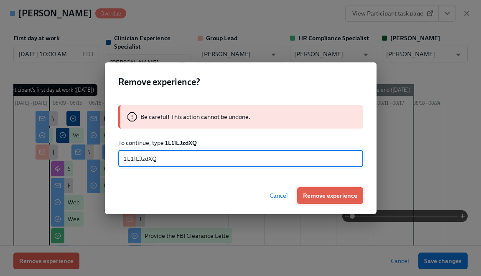
click at [299, 193] on button "Remove experience" at bounding box center [330, 195] width 66 height 17
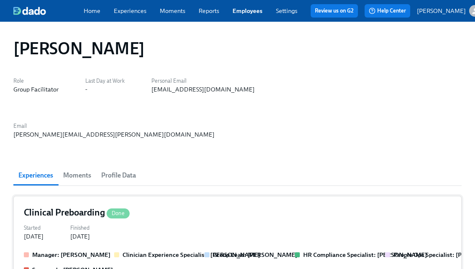
click at [118, 251] on div "Manager: Gaby Schilling Clinician Experience Specialist: Maggie Greenawalt Grou…" at bounding box center [237, 262] width 427 height 23
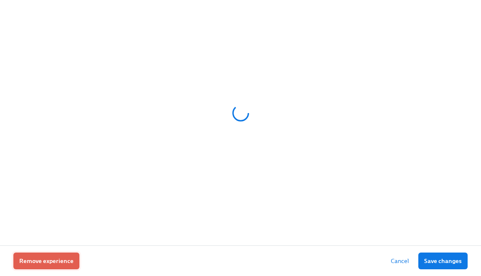
click at [64, 265] on button "Remove experience" at bounding box center [46, 260] width 66 height 17
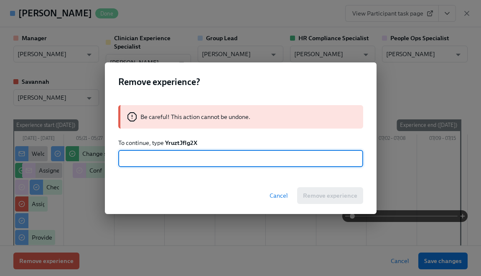
click at [190, 139] on strong "YruztJfIg2X" at bounding box center [181, 143] width 32 height 8
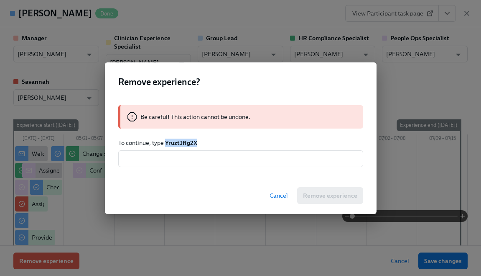
click at [190, 139] on strong "YruztJfIg2X" at bounding box center [181, 143] width 32 height 8
click at [193, 154] on input "text" at bounding box center [240, 158] width 245 height 17
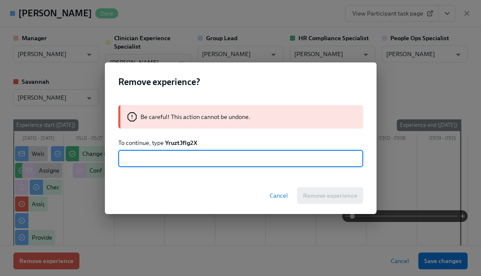
paste input "YruztJfIg2X"
type input "YruztJfIg2X"
click at [303, 189] on button "Remove experience" at bounding box center [330, 195] width 66 height 17
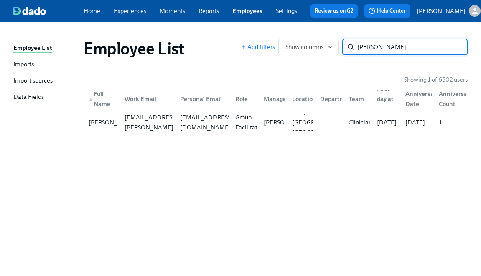
paste input "Arianna Polanco"
type input "Arianna Polanco"
click at [143, 130] on div "arianna.polanco@charliehealth.com" at bounding box center [146, 122] width 56 height 17
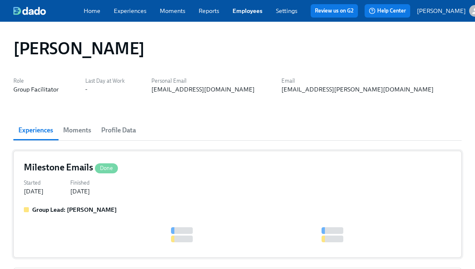
click at [105, 200] on div "Milestone Emails Done Started May 24, 2025 Finished Jul 07, 2025 Group Lead: Ga…" at bounding box center [237, 204] width 448 height 107
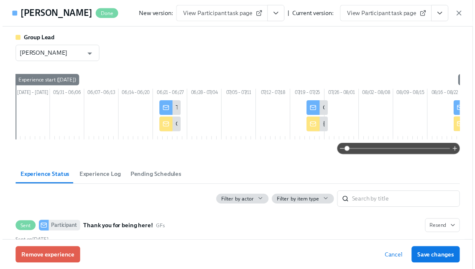
scroll to position [225, 0]
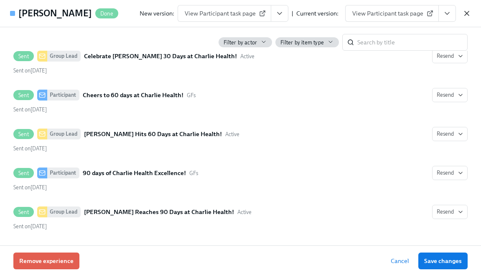
click at [466, 11] on icon "button" at bounding box center [467, 13] width 8 height 8
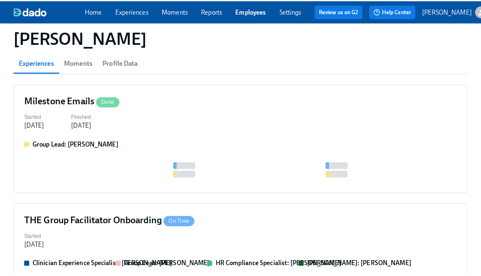
scroll to position [151, 0]
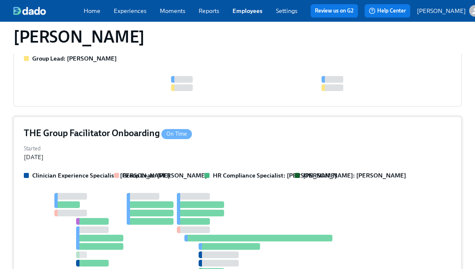
click at [143, 170] on div "THE Group Facilitator Onboarding On Time Started Apr 30, 2025 Clinician Experie…" at bounding box center [237, 237] width 448 height 240
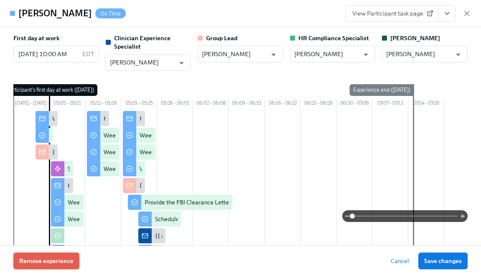
click at [40, 263] on span "Remove experience" at bounding box center [46, 260] width 54 height 8
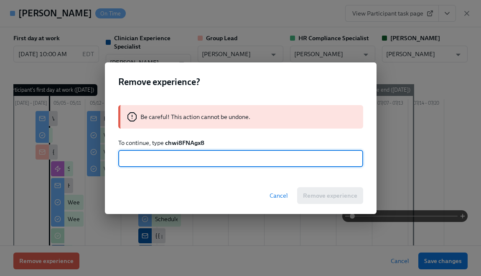
click at [174, 141] on strong "chwi8FNAgx8" at bounding box center [184, 143] width 39 height 8
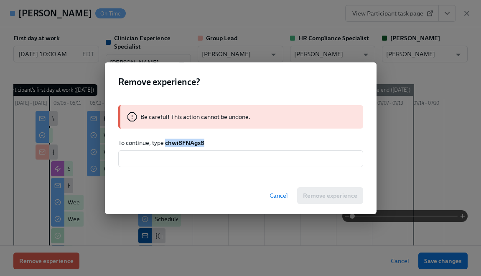
click at [174, 141] on strong "chwi8FNAgx8" at bounding box center [184, 143] width 39 height 8
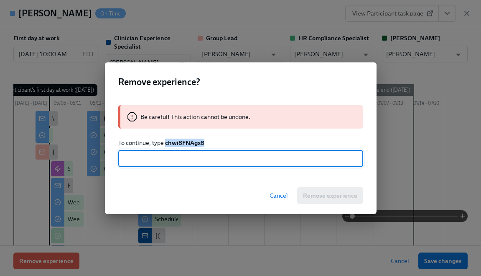
click at [185, 166] on input "text" at bounding box center [240, 158] width 245 height 17
paste input "chwi8FNAgx8"
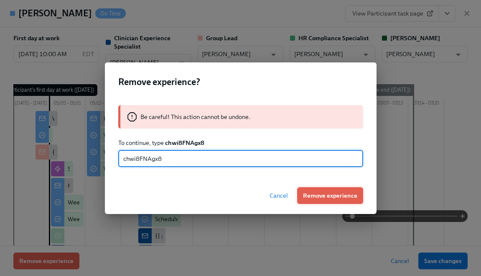
type input "chwi8FNAgx8"
click at [315, 194] on span "Remove experience" at bounding box center [330, 195] width 54 height 8
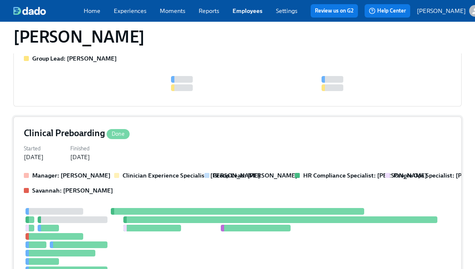
click at [120, 193] on div "Manager: Gaby Schilling Clinician Experience Specialist: Maggie Greenawalt Grou…" at bounding box center [237, 182] width 427 height 23
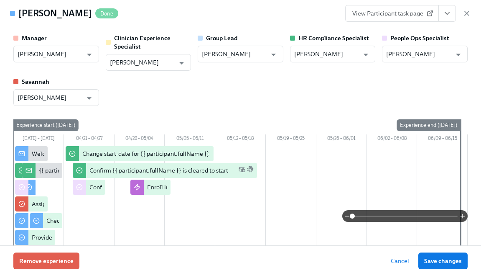
click at [53, 270] on div "Remove experience Cancel Save changes" at bounding box center [240, 260] width 481 height 31
click at [52, 261] on span "Remove experience" at bounding box center [46, 260] width 54 height 8
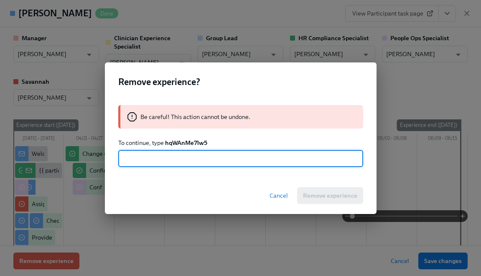
click at [187, 143] on strong "hqWAnMe7lw5" at bounding box center [186, 143] width 42 height 8
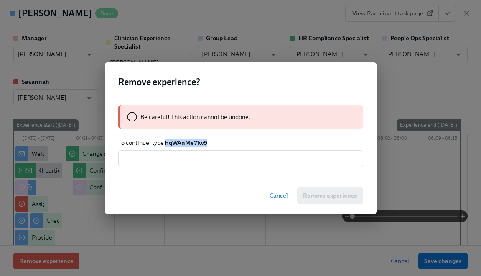
click at [187, 143] on strong "hqWAnMe7lw5" at bounding box center [186, 143] width 42 height 8
click at [197, 161] on input "text" at bounding box center [240, 158] width 245 height 17
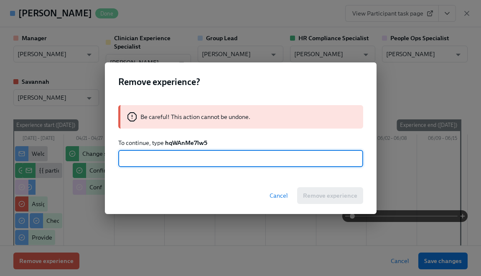
paste input "hqWAnMe7lw5"
type input "hqWAnMe7lw5"
click at [315, 204] on div "Cancel Remove experience" at bounding box center [241, 195] width 272 height 37
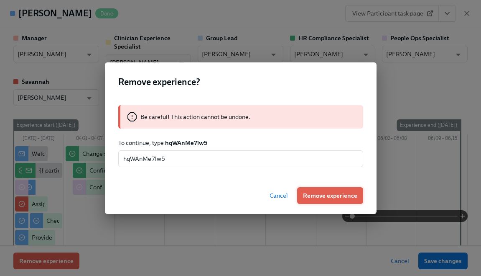
click at [315, 198] on span "Remove experience" at bounding box center [330, 195] width 54 height 8
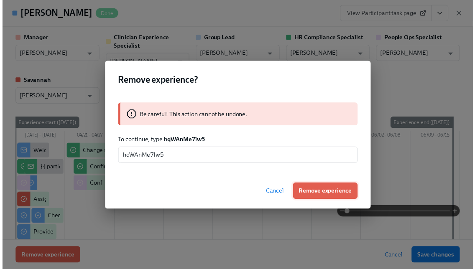
scroll to position [46, 0]
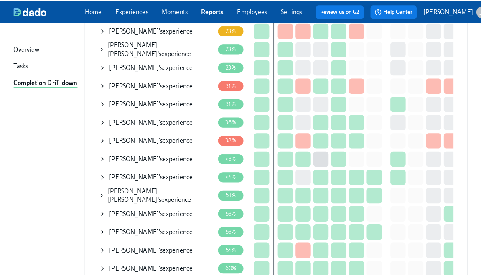
scroll to position [288, 0]
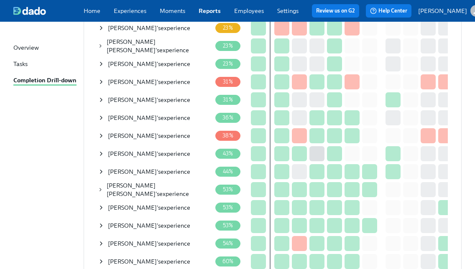
click at [186, 230] on div "Rebecca Lermsider 's experience" at bounding box center [149, 226] width 82 height 8
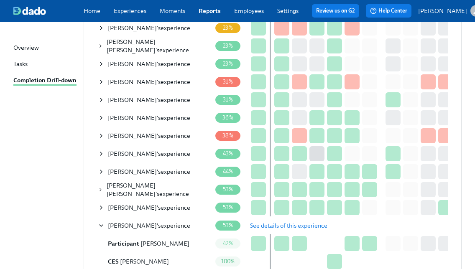
click at [296, 233] on button "See details of this experience" at bounding box center [288, 225] width 89 height 17
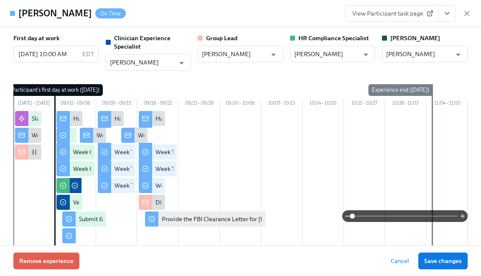
type input "[PERSON_NAME]"
type input "Rachel Keyworth"
type input "[PERSON_NAME]"
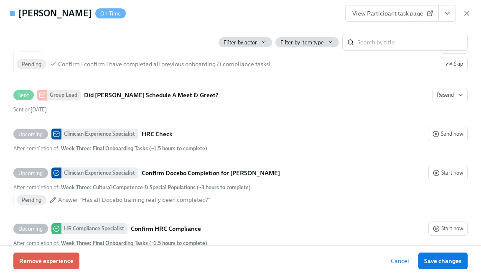
scroll to position [1819, 0]
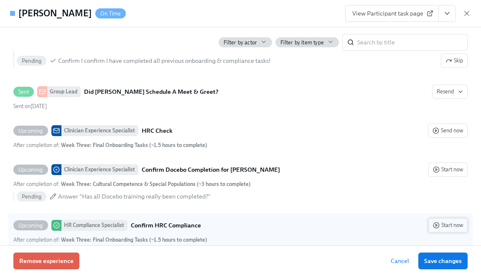
click at [429, 226] on button "Start now" at bounding box center [448, 225] width 39 height 14
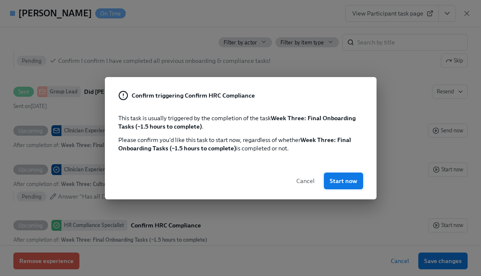
click at [332, 180] on span "Start now" at bounding box center [344, 180] width 28 height 8
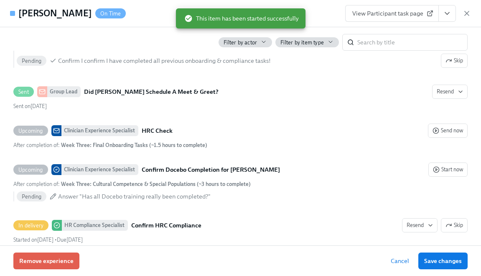
click at [441, 8] on button "View task page" at bounding box center [448, 13] width 18 height 17
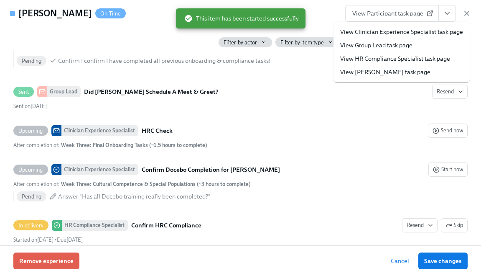
click at [389, 58] on link "View HR Compliance Specialist task page" at bounding box center [395, 58] width 110 height 8
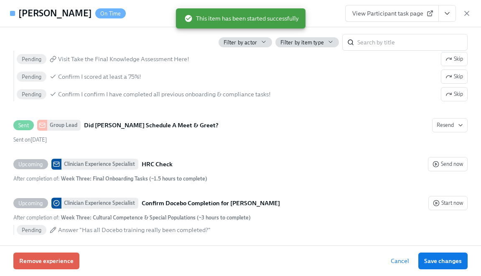
scroll to position [1853, 0]
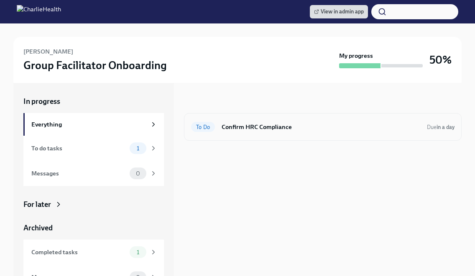
click at [270, 139] on div "To Do Confirm HRC Compliance Due in a day" at bounding box center [323, 127] width 278 height 28
click at [272, 130] on h6 "Confirm HRC Compliance" at bounding box center [321, 126] width 199 height 9
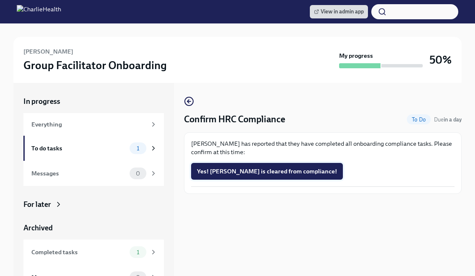
click at [253, 172] on span "Yes! [PERSON_NAME] is cleared from compliance!" at bounding box center [267, 171] width 140 height 8
